Goal: Task Accomplishment & Management: Complete application form

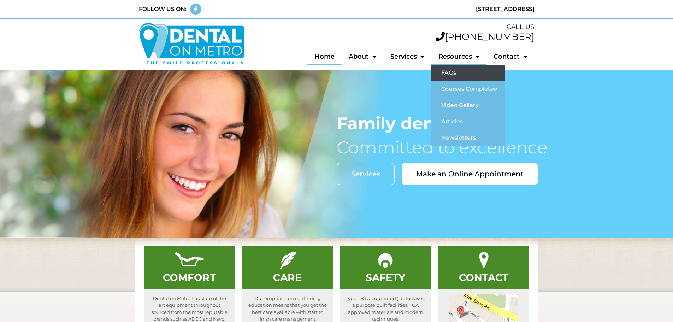
click at [446, 71] on link "FAQs" at bounding box center [469, 73] width 74 height 16
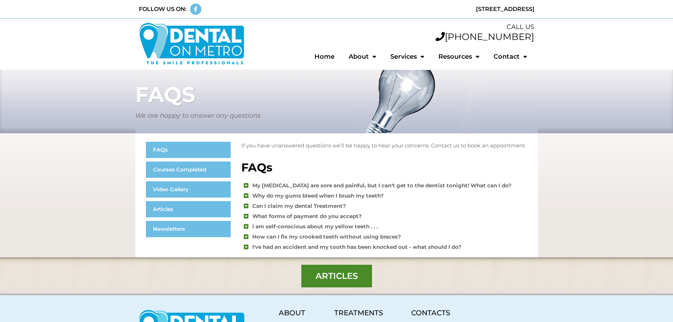
click at [246, 209] on icon at bounding box center [246, 205] width 5 height 5
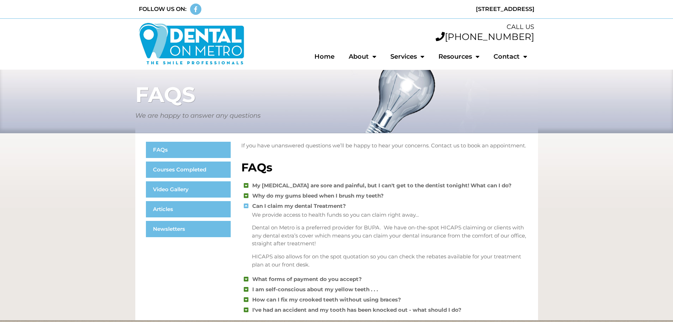
click at [248, 209] on icon at bounding box center [246, 205] width 5 height 5
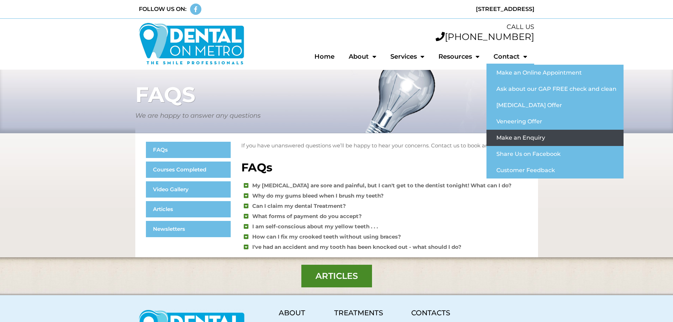
click at [514, 135] on link "Make an Enquiry" at bounding box center [555, 138] width 137 height 16
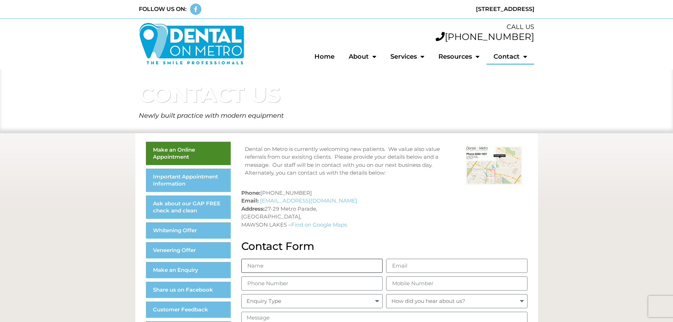
click at [268, 265] on input "Name" at bounding box center [311, 266] width 141 height 14
click at [302, 266] on input "Name" at bounding box center [311, 266] width 141 height 14
type input "[PERSON_NAME]"
type input "[PERSON_NAME][EMAIL_ADDRESS][DOMAIN_NAME]"
type input "0408644992"
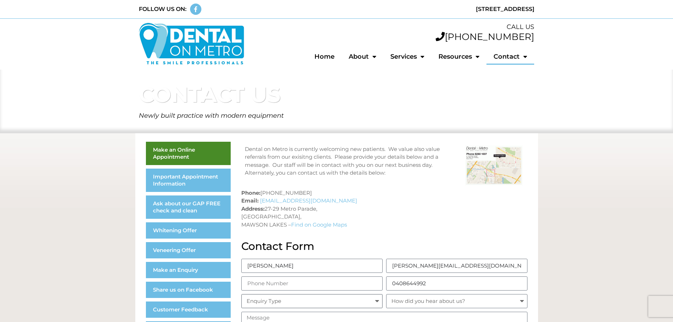
click at [324, 299] on select "Enquiry Type General Enquiry Fillings Whitening Gap Free Check and Clean Crown …" at bounding box center [311, 301] width 141 height 14
select select "Other"
click at [241, 294] on select "Enquiry Type General Enquiry Fillings Whitening Gap Free Check and Clean Crown …" at bounding box center [311, 301] width 141 height 14
click at [426, 302] on select "How did you hear about us? Yellow Pages Flyer Google Messenger Word of mouth" at bounding box center [456, 301] width 141 height 14
select select "Google"
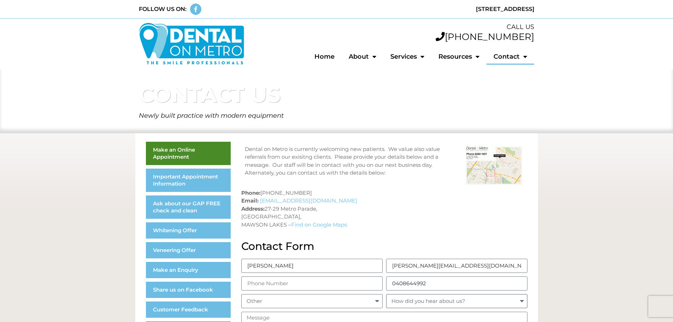
click at [386, 294] on select "How did you hear about us? Yellow Pages Flyer Google Messenger Word of mouth" at bounding box center [456, 301] width 141 height 14
click at [519, 302] on select "How did you hear about us? Yellow Pages Flyer Google Messenger Word of mouth" at bounding box center [456, 301] width 141 height 14
click at [386, 294] on select "How did you hear about us? Yellow Pages Flyer Google Messenger Word of mouth" at bounding box center [456, 301] width 141 height 14
click at [554, 273] on section "Make an Online Appointment Important Appointment Information Ask about our GAP …" at bounding box center [336, 252] width 673 height 239
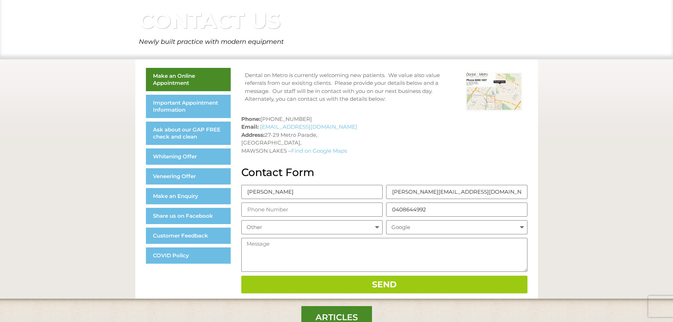
scroll to position [106, 0]
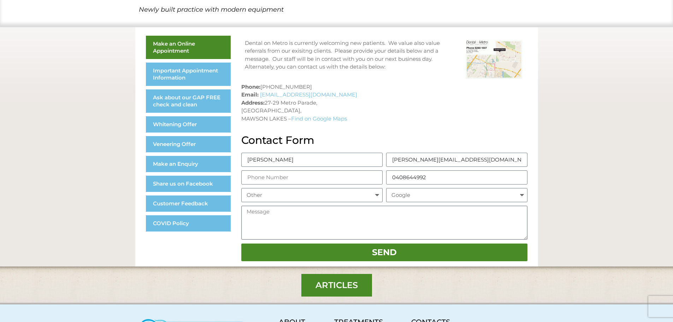
click at [285, 217] on textarea "Message" at bounding box center [384, 223] width 286 height 34
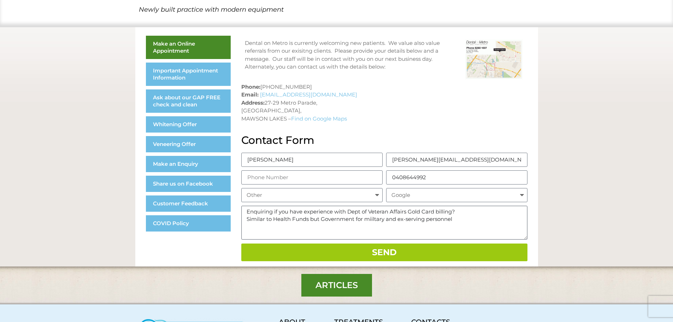
type textarea "Enquiring if you have experience with Dept of Veteran Affairs Gold Card billing…"
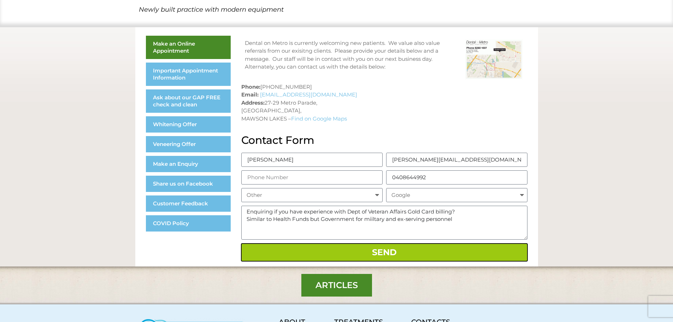
click at [368, 251] on span "Send" at bounding box center [384, 252] width 265 height 8
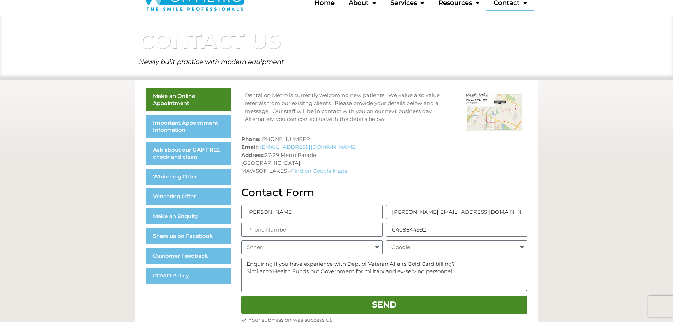
scroll to position [0, 0]
